Goal: Information Seeking & Learning: Learn about a topic

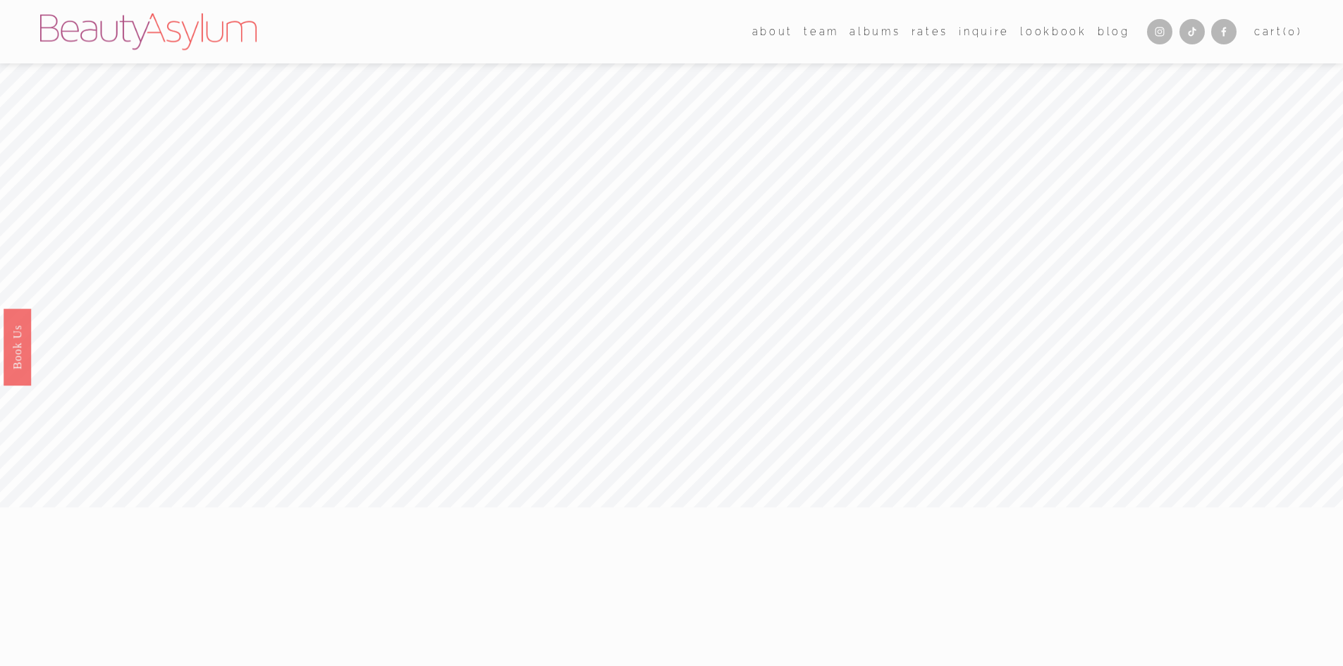
click at [931, 28] on link "Rates" at bounding box center [929, 31] width 37 height 20
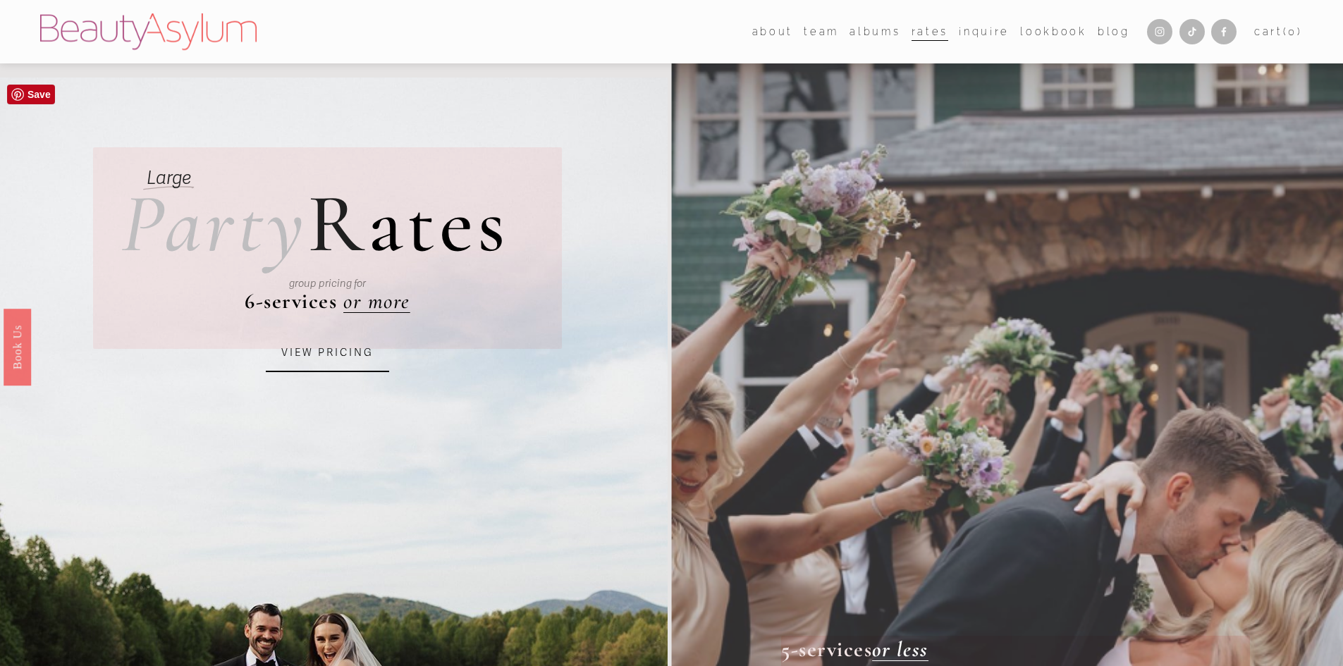
click at [383, 306] on div "group pricing for" at bounding box center [327, 283] width 363 height 62
click at [312, 361] on link "VIEW PRICING" at bounding box center [327, 353] width 123 height 38
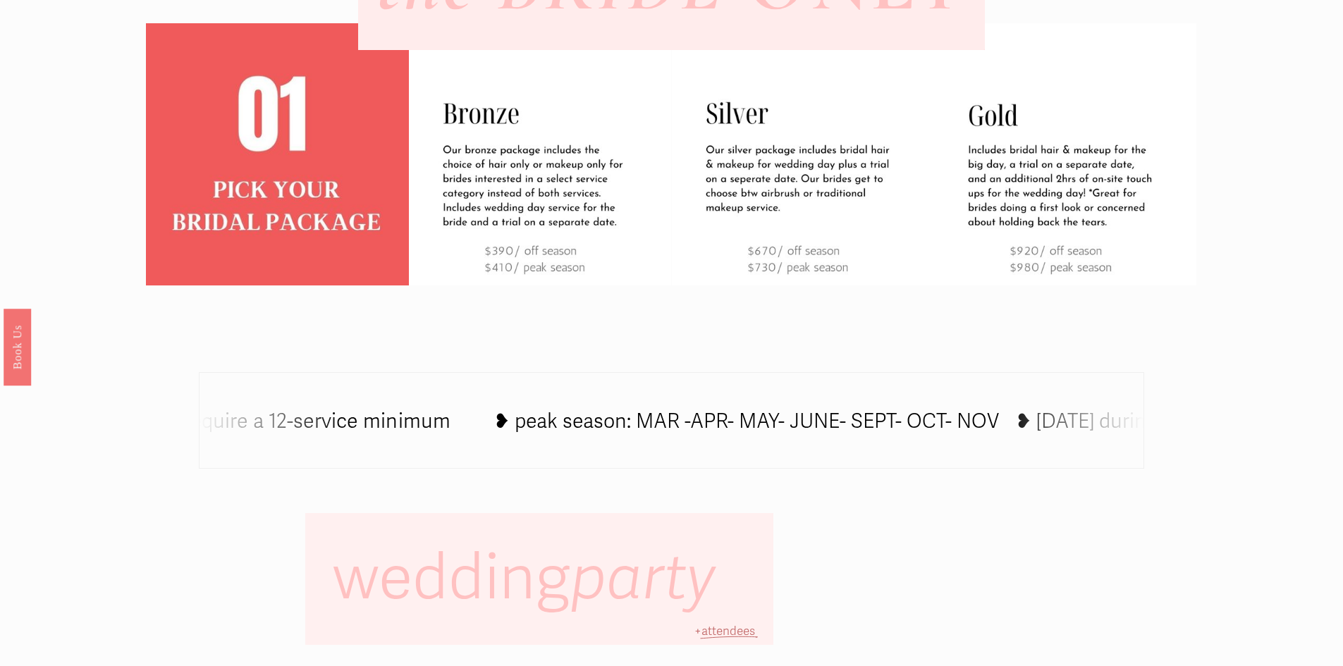
scroll to position [696, 0]
